Goal: Transaction & Acquisition: Purchase product/service

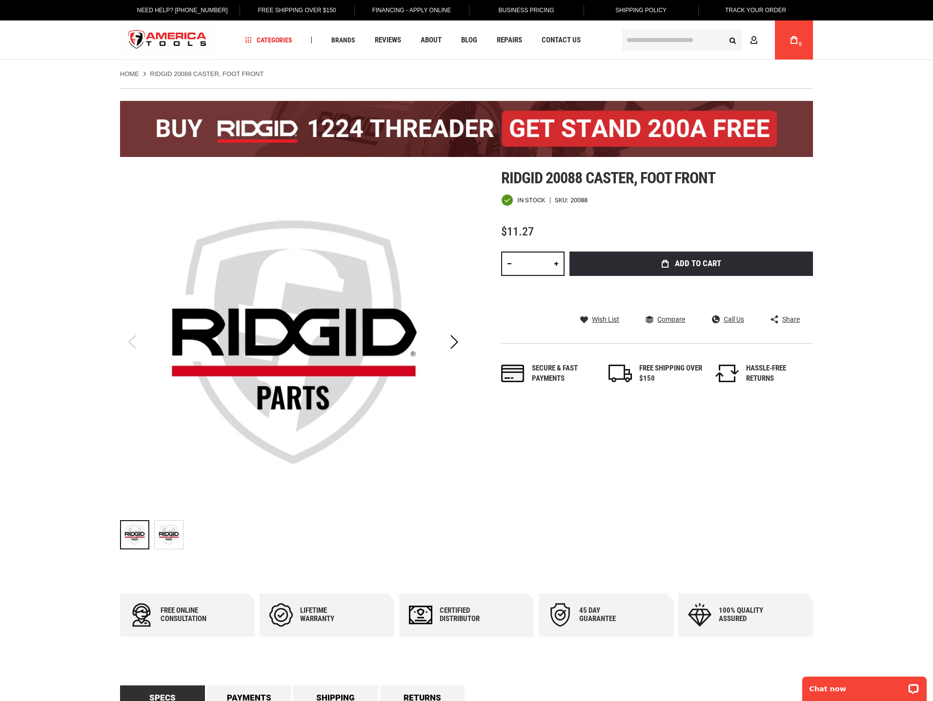
click at [555, 270] on link at bounding box center [556, 264] width 17 height 24
type input "*"
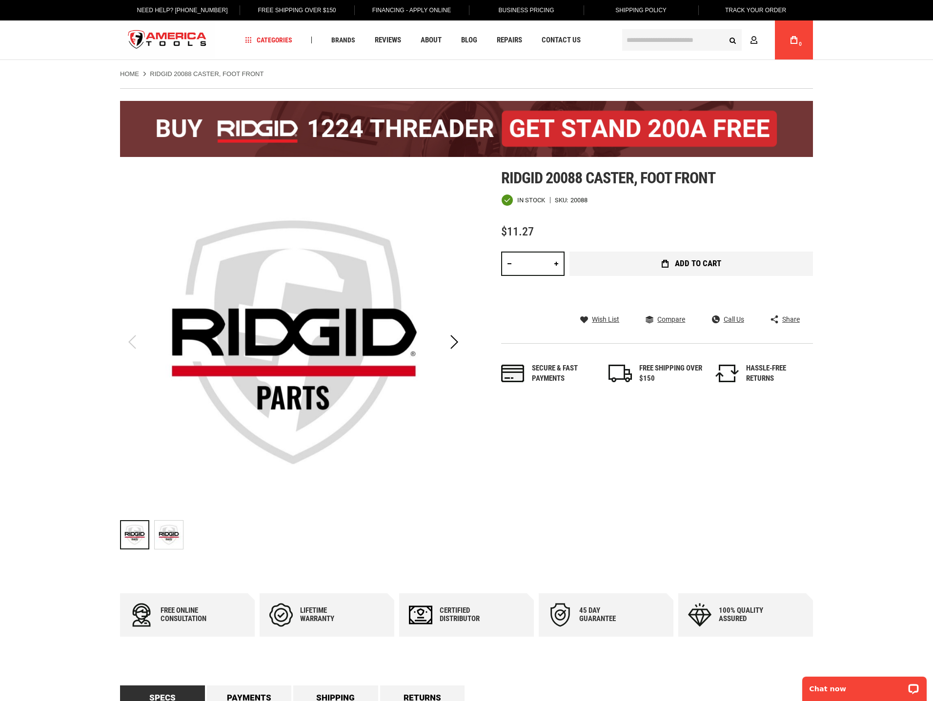
click at [665, 270] on button "Add to Cart" at bounding box center [690, 264] width 243 height 24
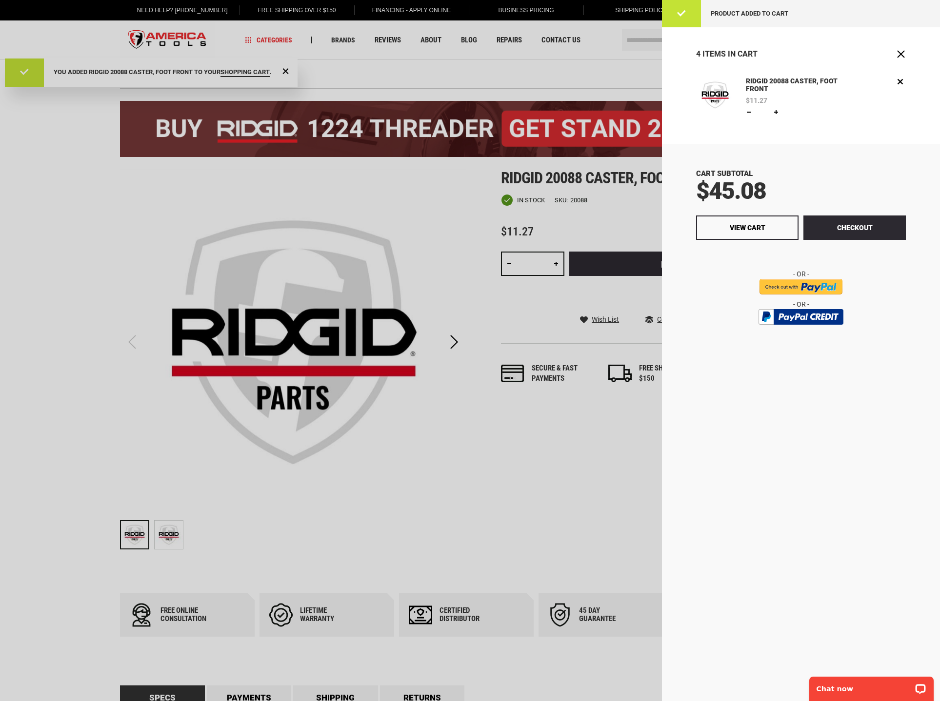
click at [471, 506] on div at bounding box center [470, 350] width 940 height 701
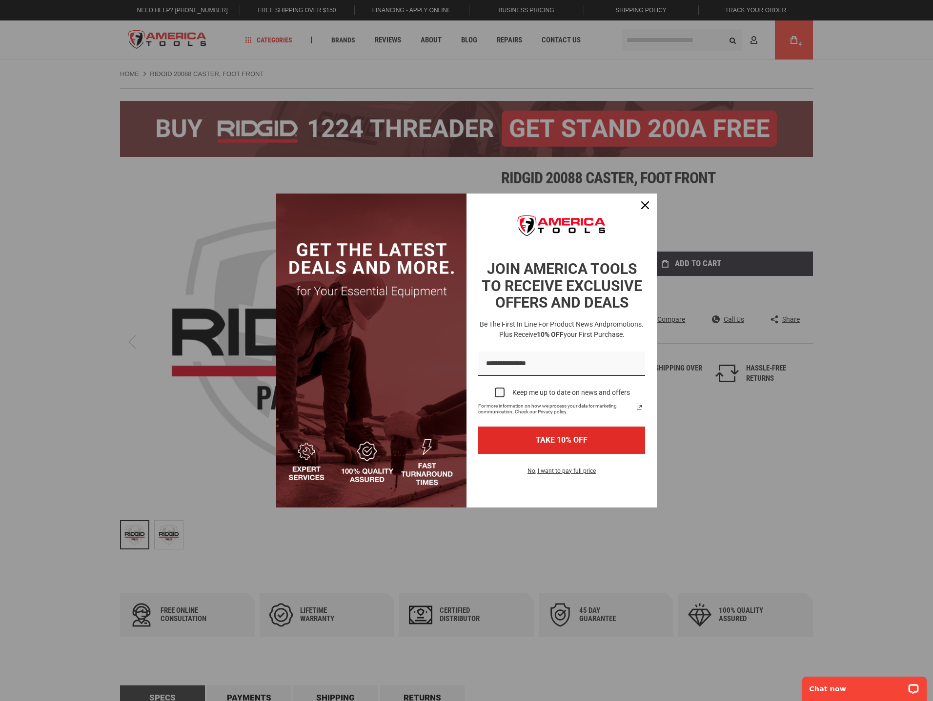
click at [856, 456] on div "Marketing offer form" at bounding box center [466, 350] width 933 height 701
click at [642, 203] on icon "close icon" at bounding box center [645, 205] width 8 height 8
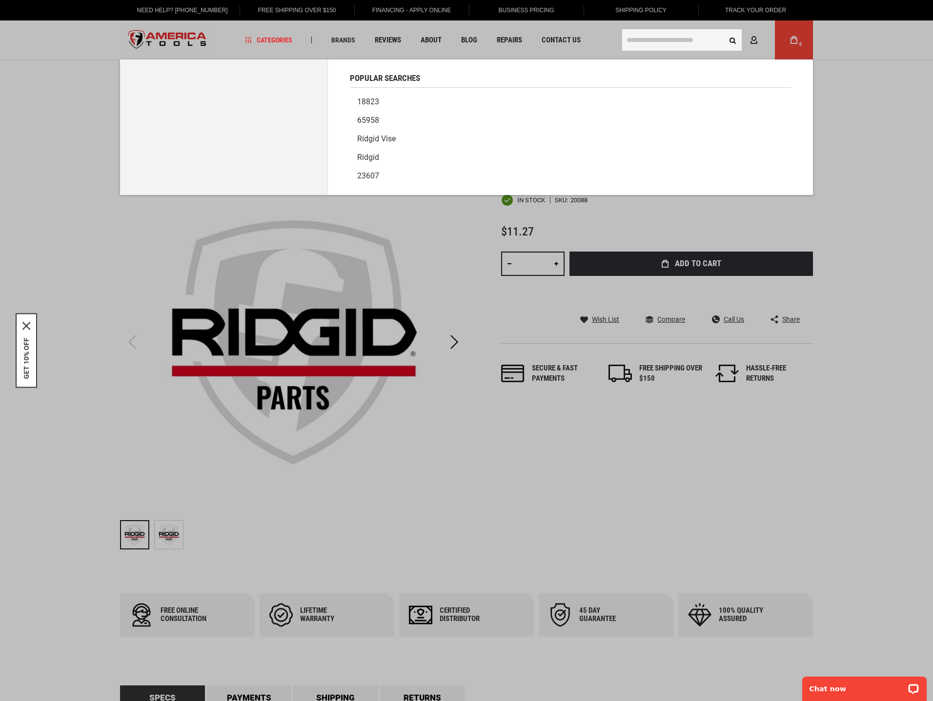
click at [668, 38] on input "text" at bounding box center [681, 39] width 119 height 21
paste input "**********"
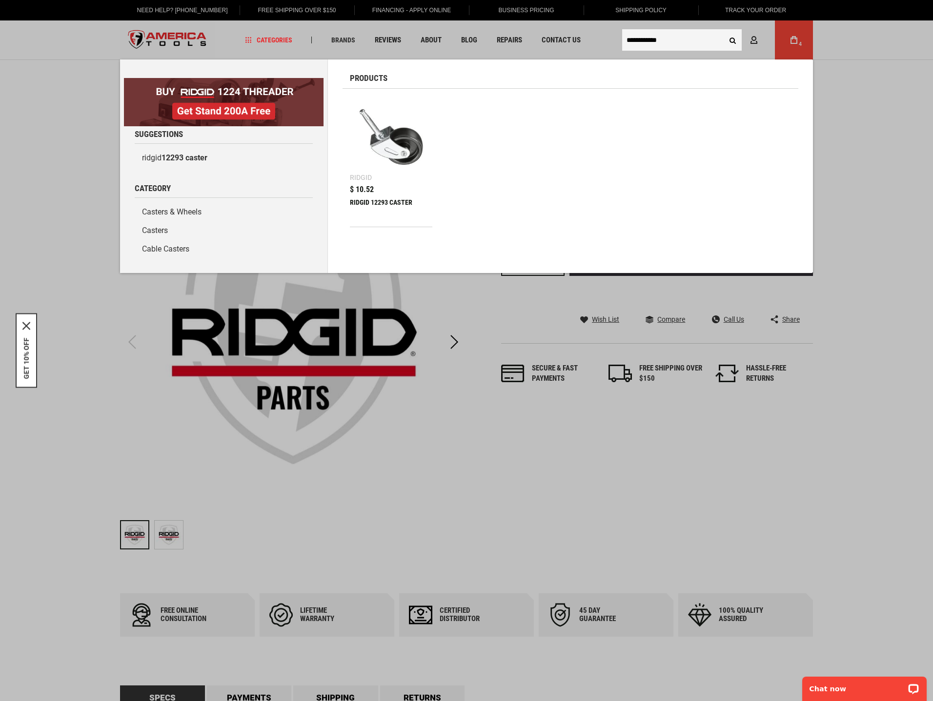
type input "**********"
click at [390, 170] on img at bounding box center [391, 137] width 73 height 73
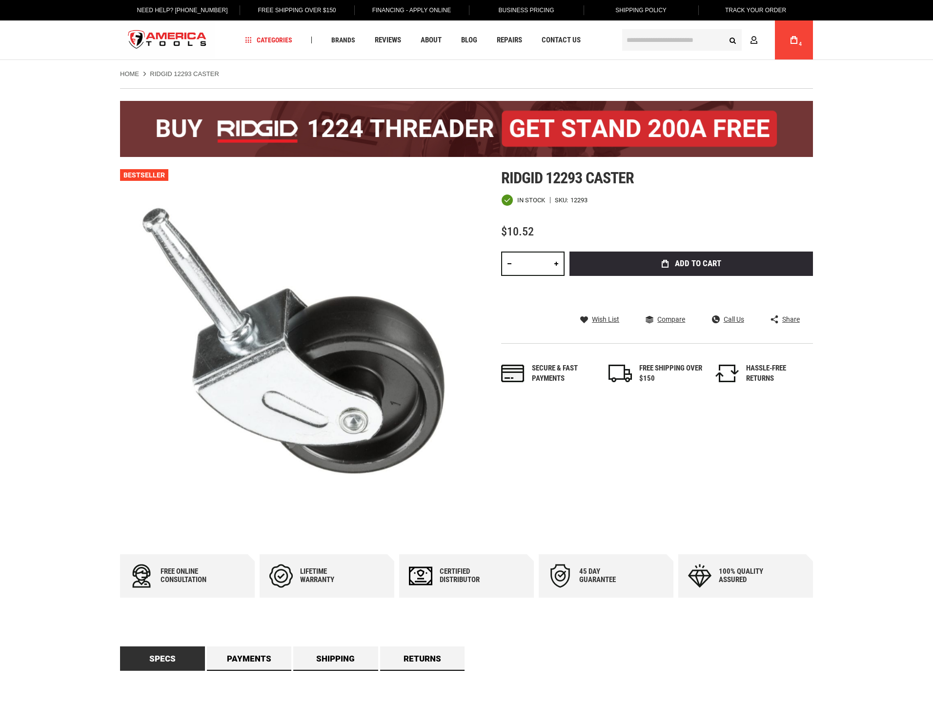
click at [560, 268] on link at bounding box center [556, 264] width 17 height 24
type input "*"
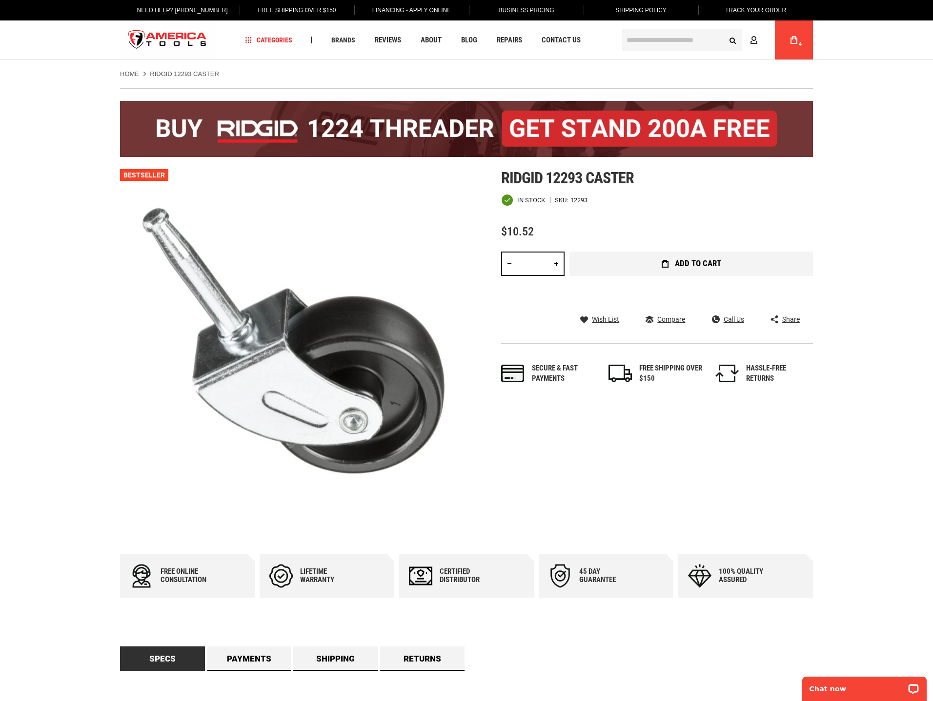
click at [671, 267] on button "Add to Cart" at bounding box center [690, 264] width 243 height 24
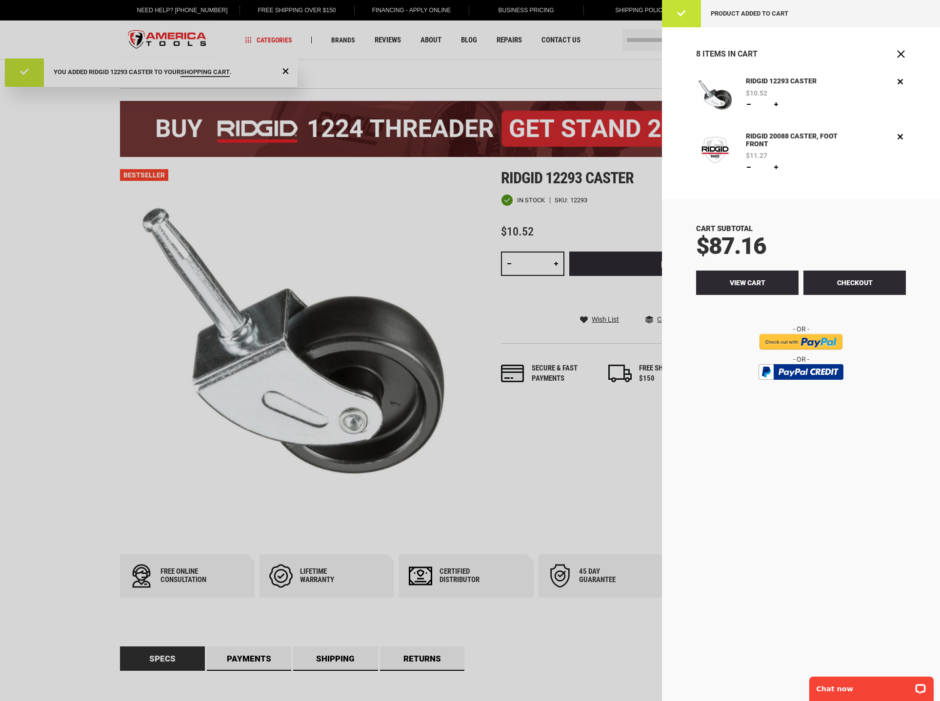
click at [763, 283] on span "View Cart" at bounding box center [748, 283] width 36 height 8
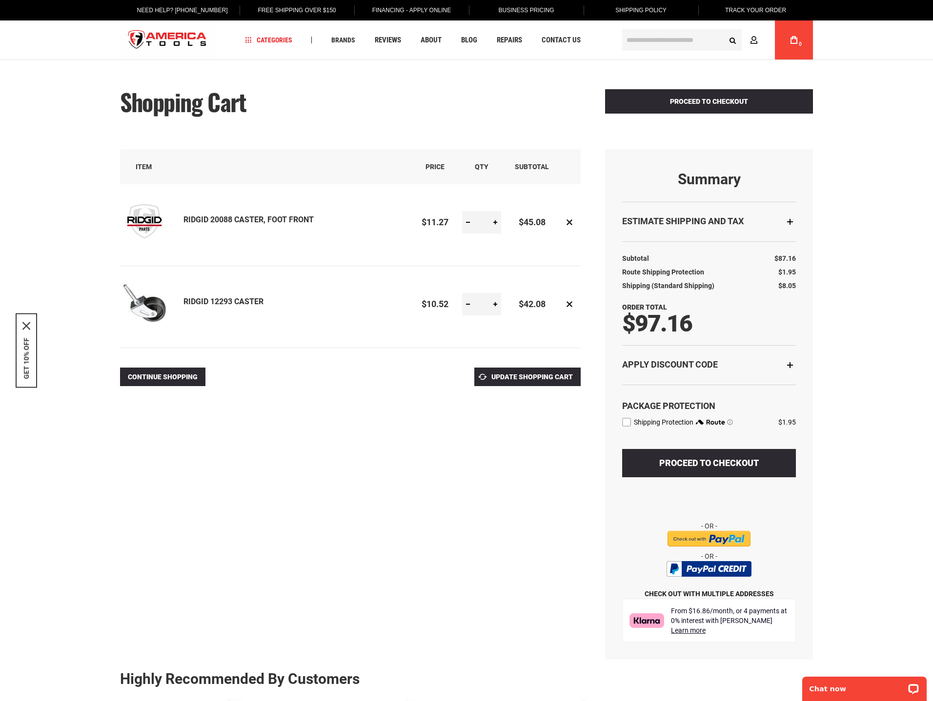
click at [733, 538] on input "image" at bounding box center [708, 539] width 83 height 16
click at [729, 544] on input "image" at bounding box center [708, 539] width 83 height 16
click at [704, 468] on span "Proceed to Checkout" at bounding box center [709, 463] width 100 height 10
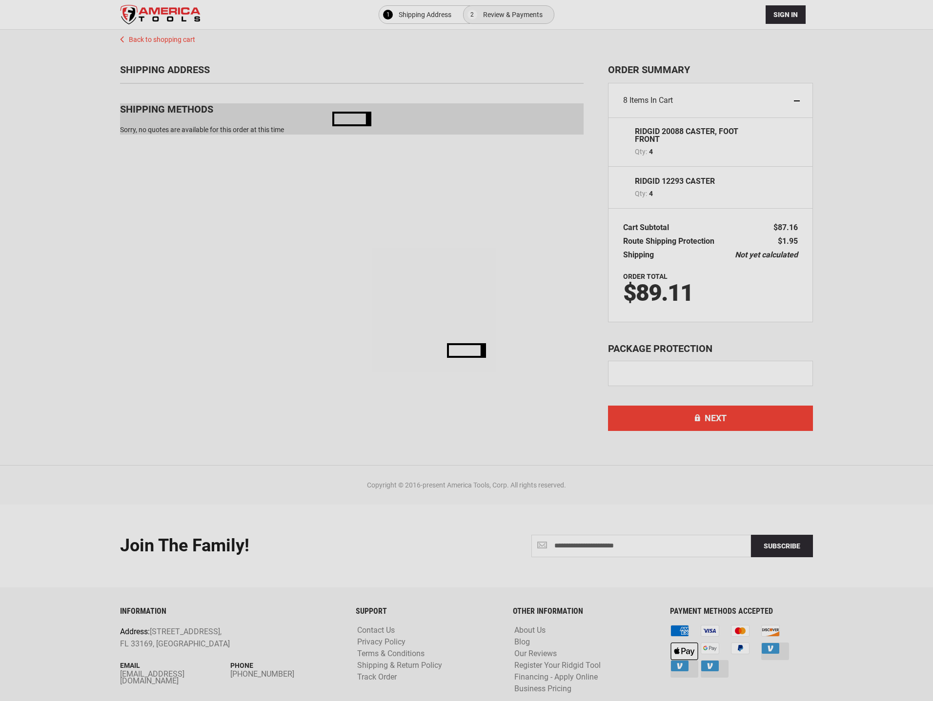
select select "**"
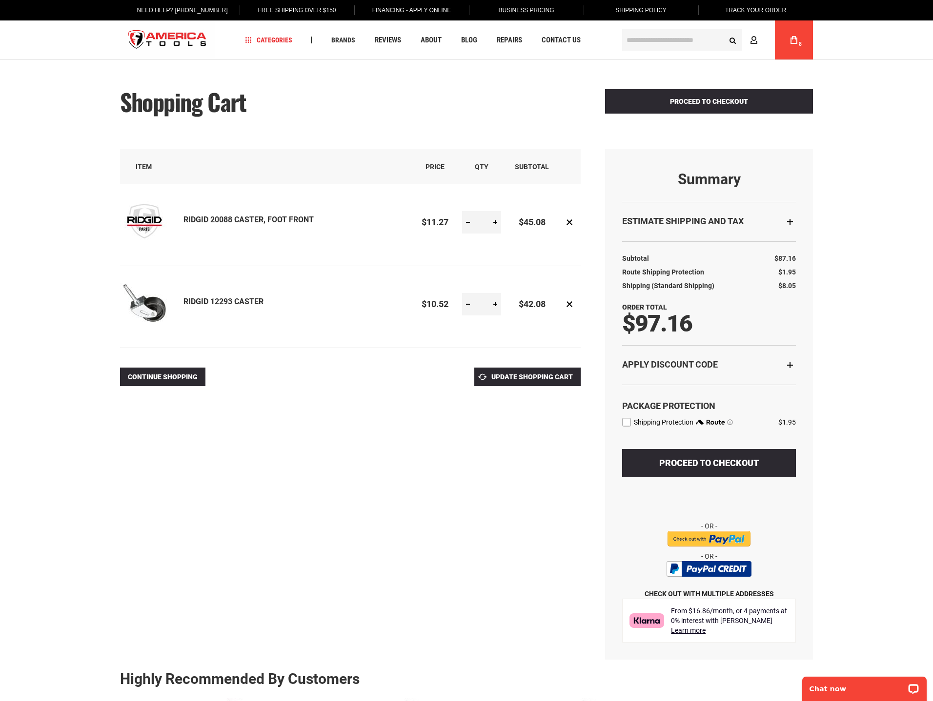
click at [732, 541] on input "image" at bounding box center [708, 539] width 83 height 16
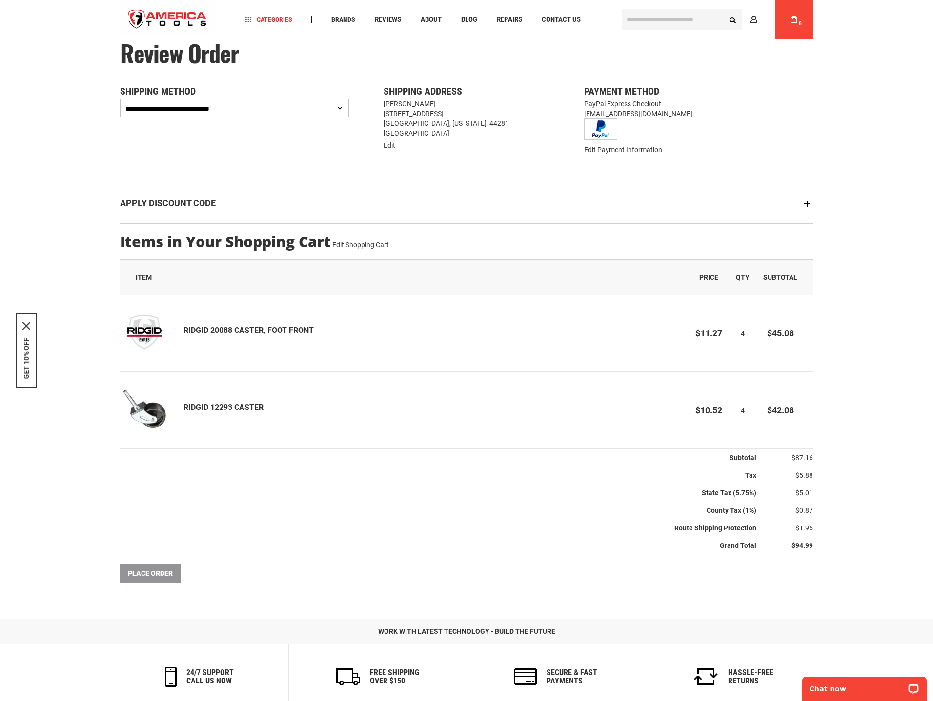
scroll to position [31, 0]
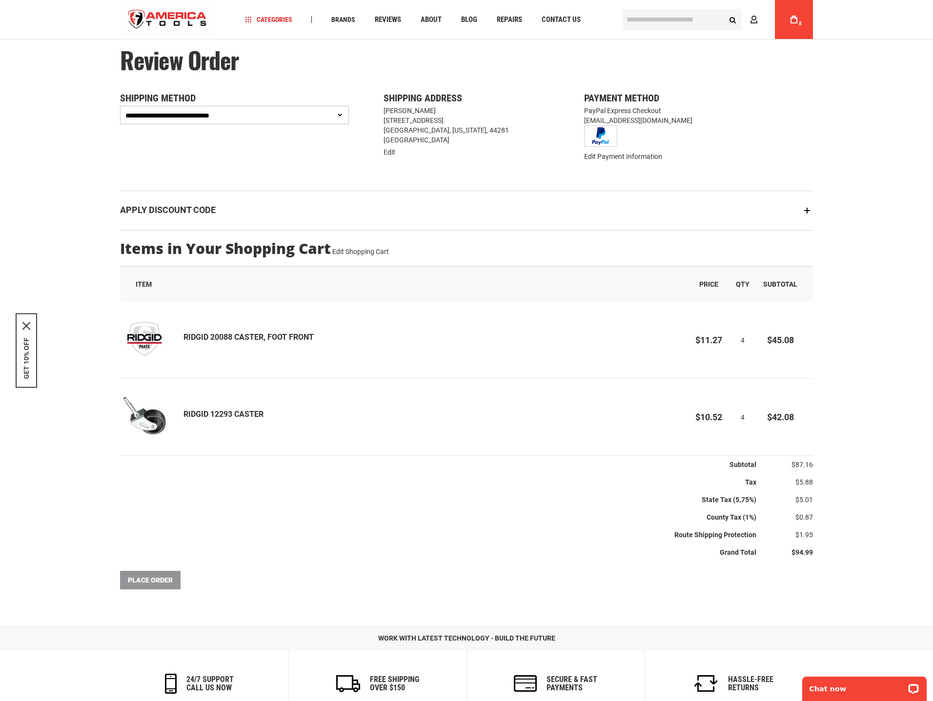
click at [153, 583] on div "Place Order" at bounding box center [466, 580] width 693 height 19
click at [227, 547] on th "Grand Total" at bounding box center [438, 553] width 636 height 18
click at [162, 580] on div "Place Order" at bounding box center [466, 580] width 693 height 19
click at [162, 581] on div "Place Order" at bounding box center [466, 580] width 693 height 19
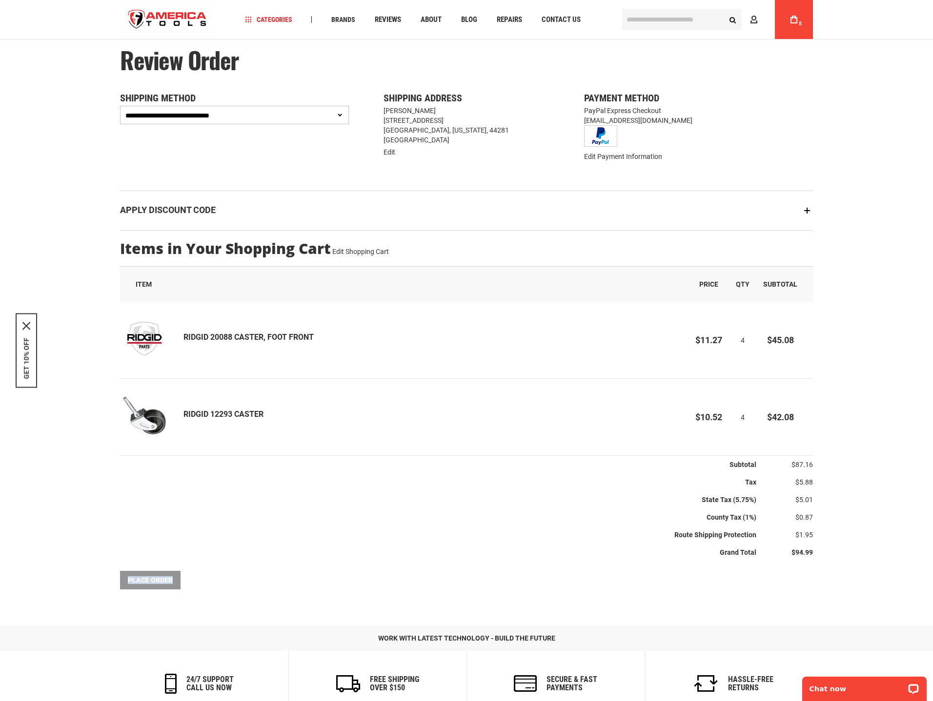
click at [162, 581] on div "Place Order" at bounding box center [466, 580] width 693 height 19
click at [162, 582] on div "Place Order" at bounding box center [466, 580] width 693 height 19
click at [622, 507] on th "State Tax (5.75%)" at bounding box center [438, 500] width 636 height 18
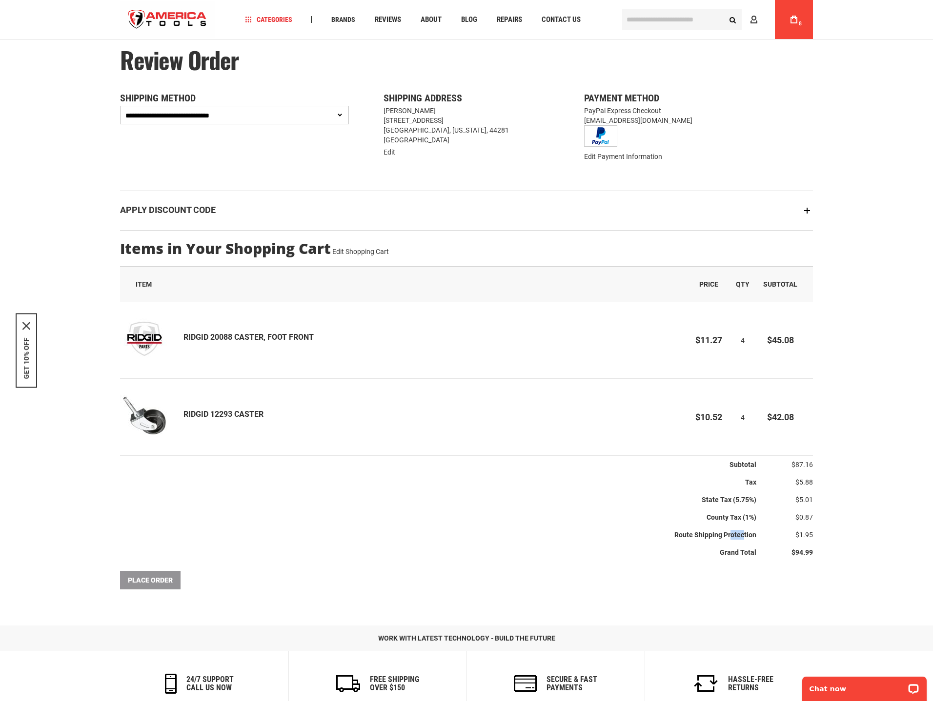
drag, startPoint x: 677, startPoint y: 528, endPoint x: 697, endPoint y: 535, distance: 21.6
click at [695, 535] on th "Route Shipping Protection" at bounding box center [438, 535] width 636 height 18
click at [459, 546] on th "Grand Total" at bounding box center [438, 553] width 636 height 18
click at [168, 590] on div "Place Order" at bounding box center [466, 580] width 693 height 19
click at [168, 589] on div "Place Order" at bounding box center [466, 580] width 693 height 19
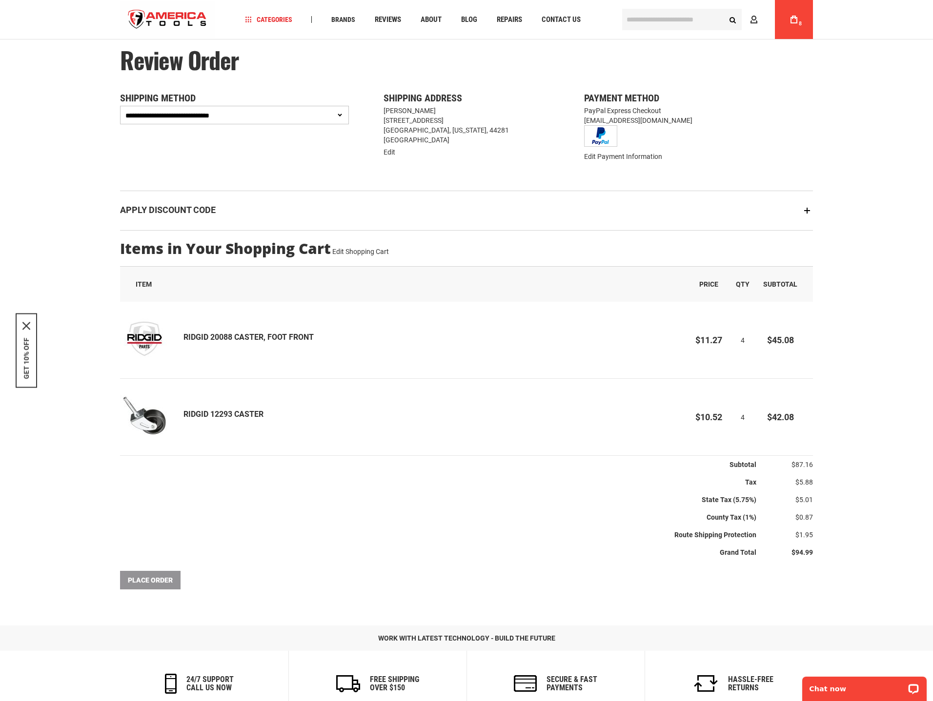
click at [166, 585] on div "Place Order" at bounding box center [466, 580] width 693 height 19
click at [30, 327] on icon "close icon" at bounding box center [26, 326] width 8 height 8
click at [165, 583] on div "Place Order" at bounding box center [466, 580] width 693 height 19
click at [165, 582] on div "Place Order" at bounding box center [466, 580] width 693 height 19
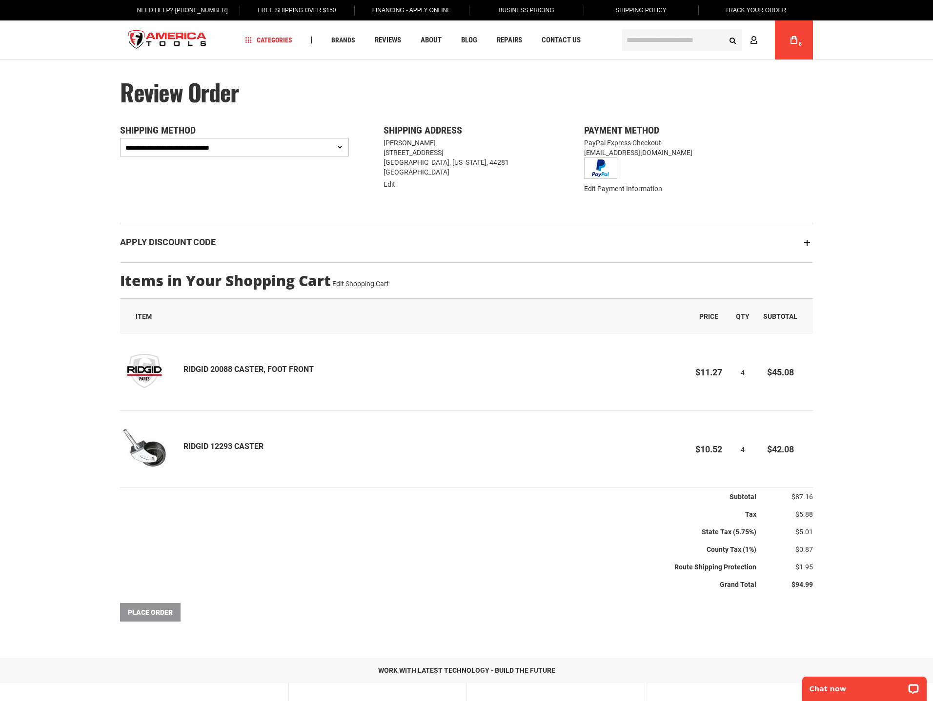
click at [162, 619] on div "Place Order" at bounding box center [466, 612] width 693 height 19
click at [301, 147] on select "**********" at bounding box center [234, 147] width 229 height 19
select select "**********"
click at [120, 138] on select "**********" at bounding box center [234, 147] width 229 height 19
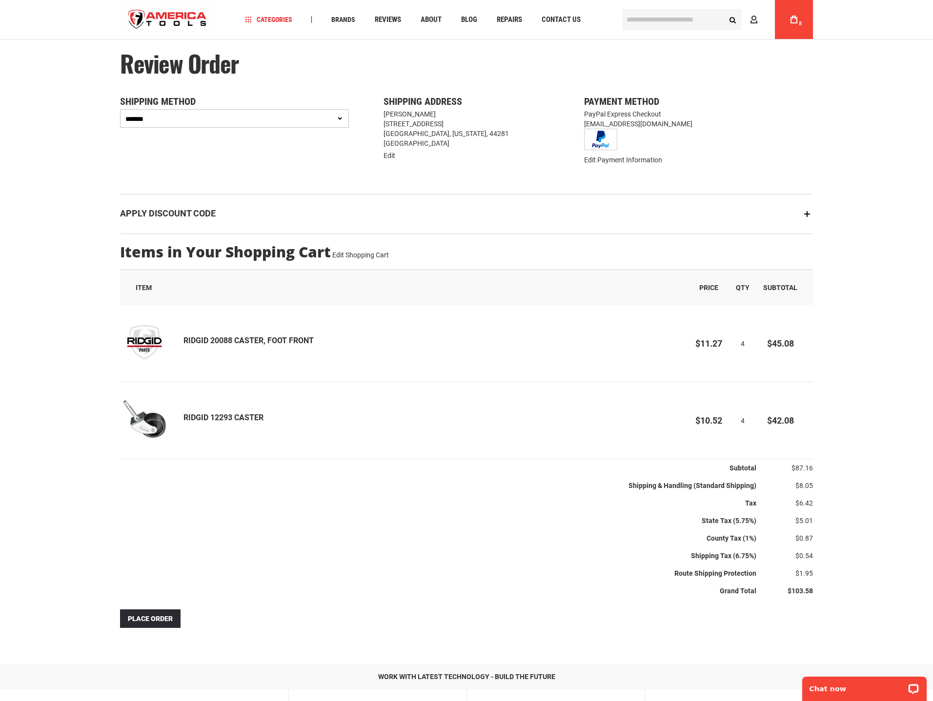
scroll to position [49, 0]
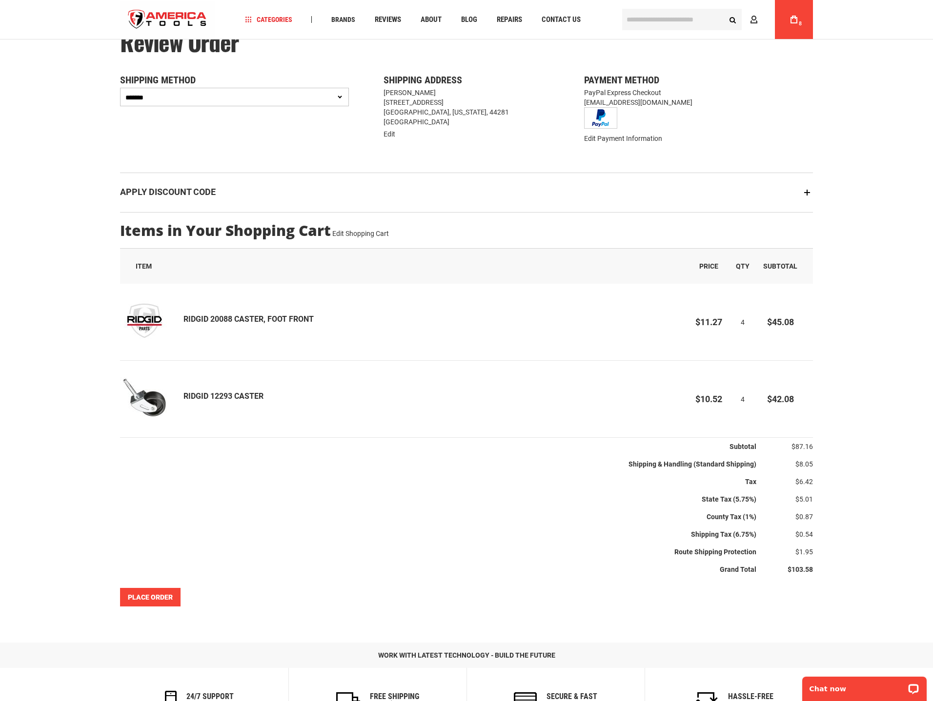
click at [151, 597] on span "Place Order" at bounding box center [150, 598] width 45 height 8
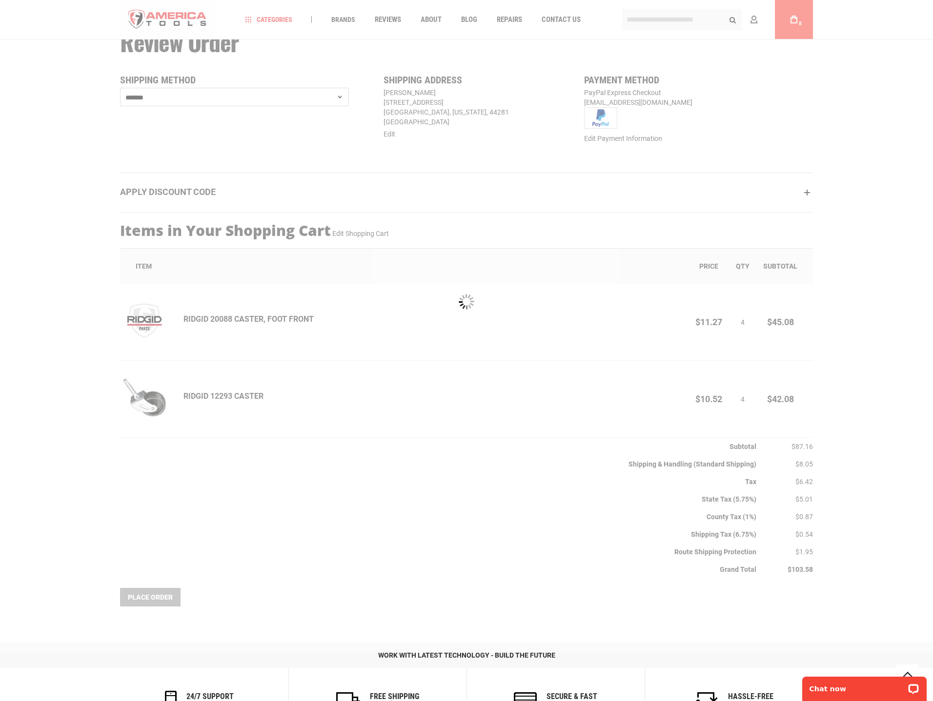
scroll to position [98, 0]
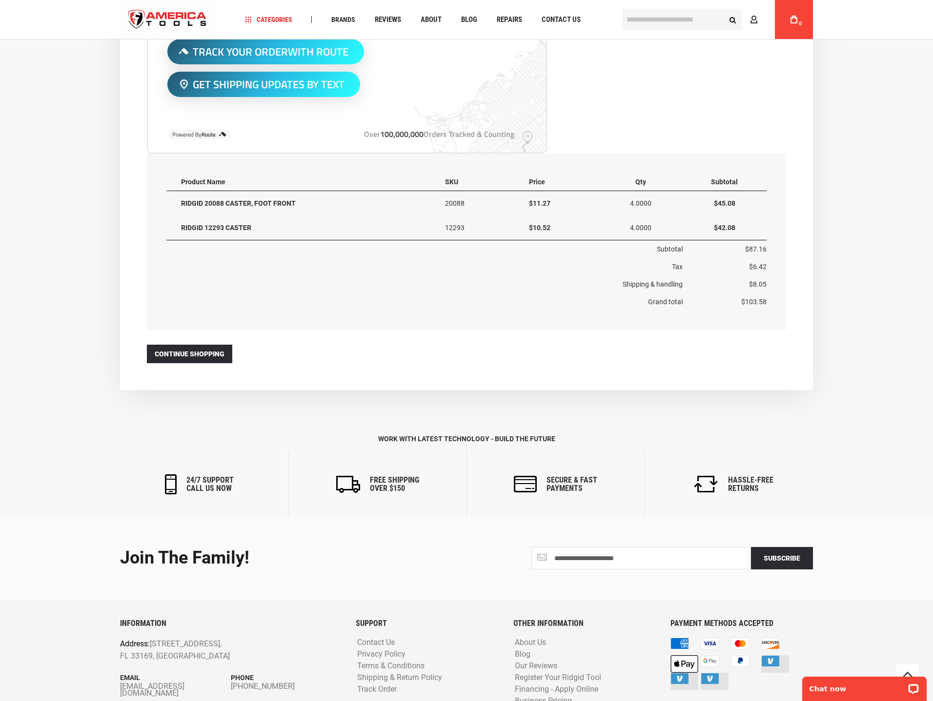
scroll to position [516, 0]
